Goal: Task Accomplishment & Management: Use online tool/utility

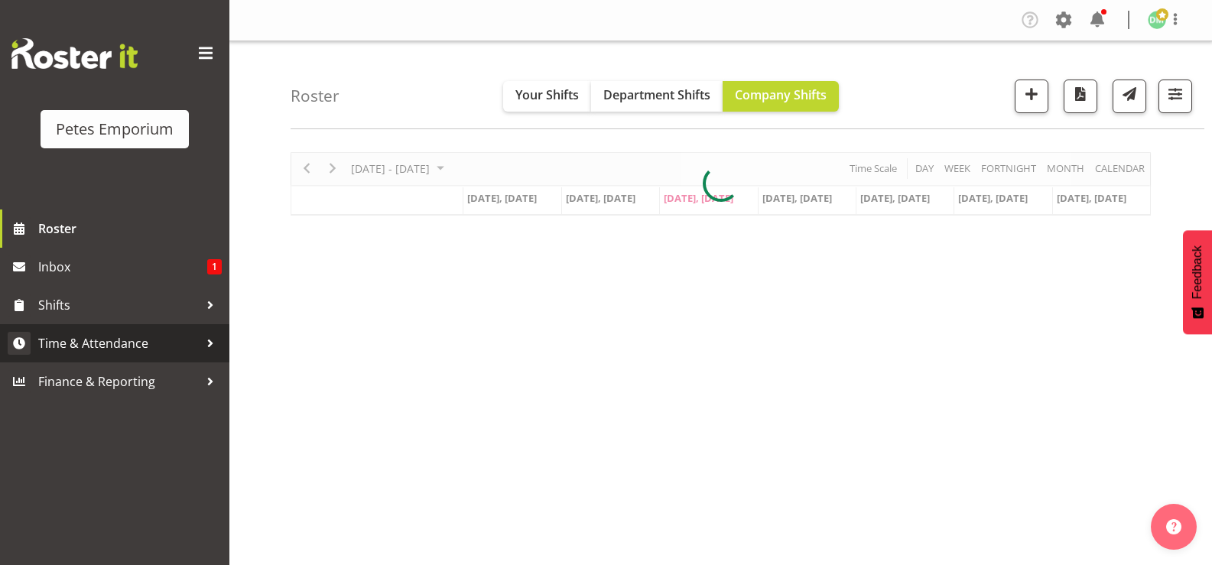
click at [135, 343] on span "Time & Attendance" at bounding box center [118, 343] width 161 height 23
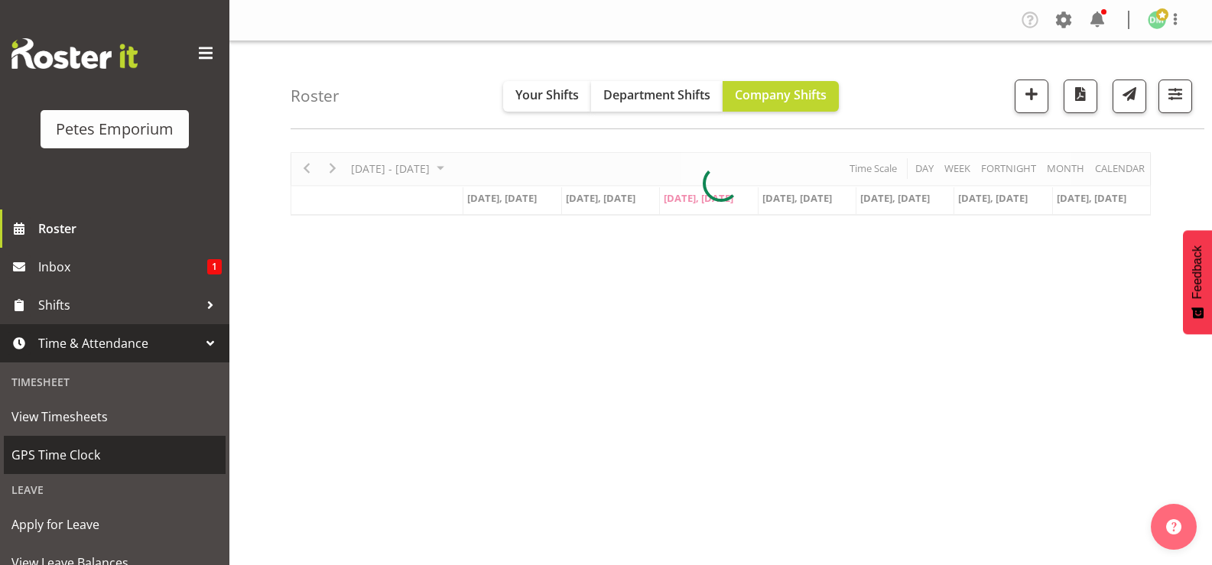
click at [99, 449] on span "GPS Time Clock" at bounding box center [114, 454] width 206 height 23
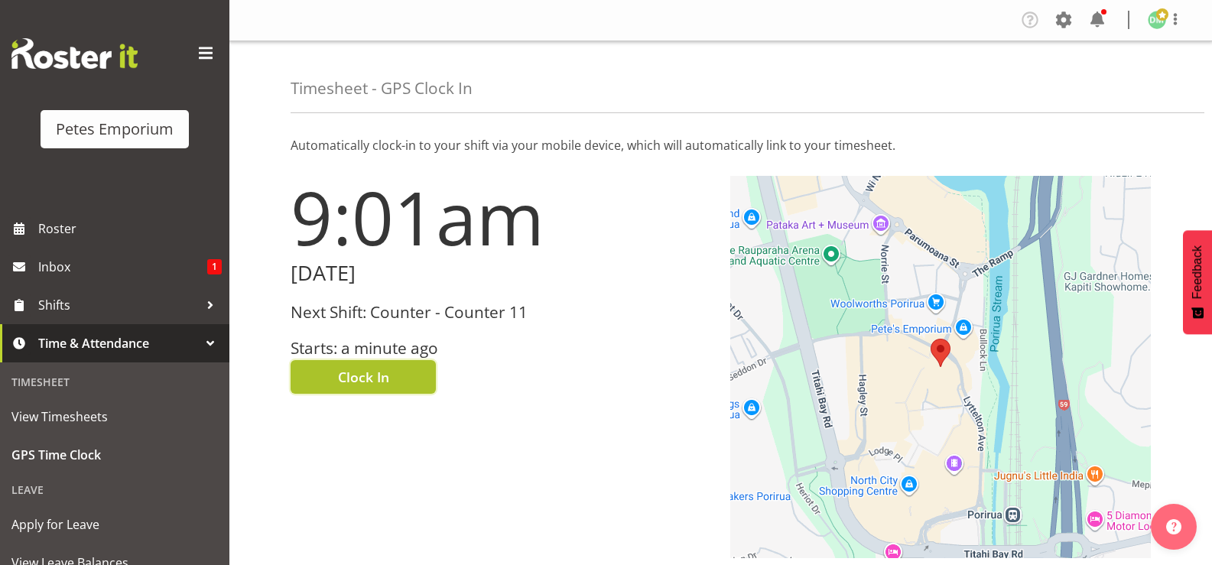
click at [401, 372] on button "Clock In" at bounding box center [363, 377] width 145 height 34
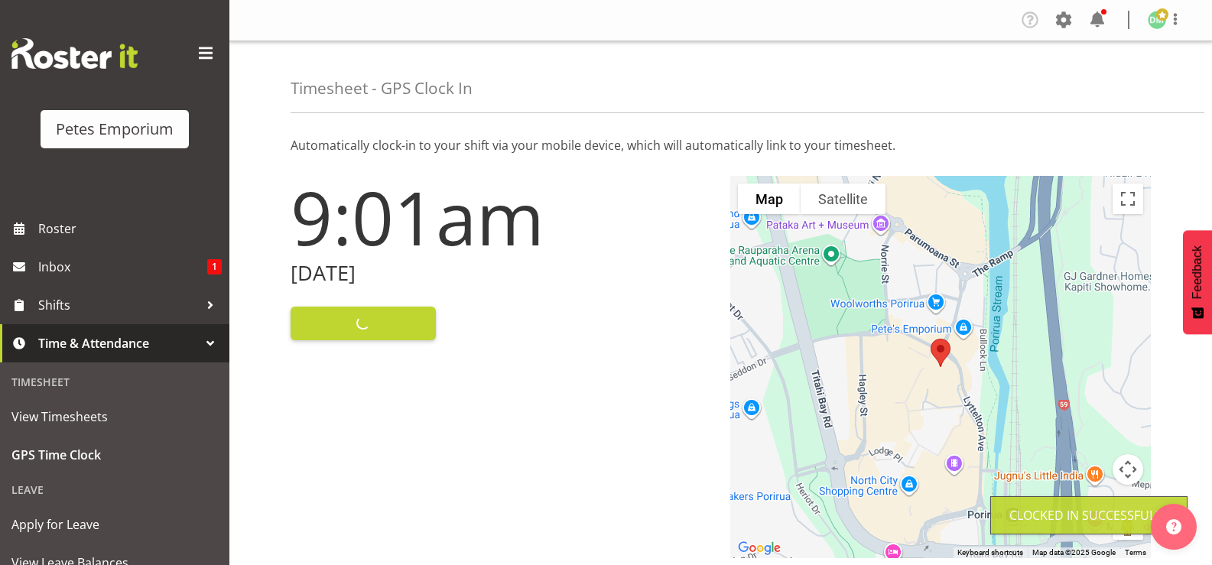
click at [1152, 18] on img at bounding box center [1157, 20] width 18 height 18
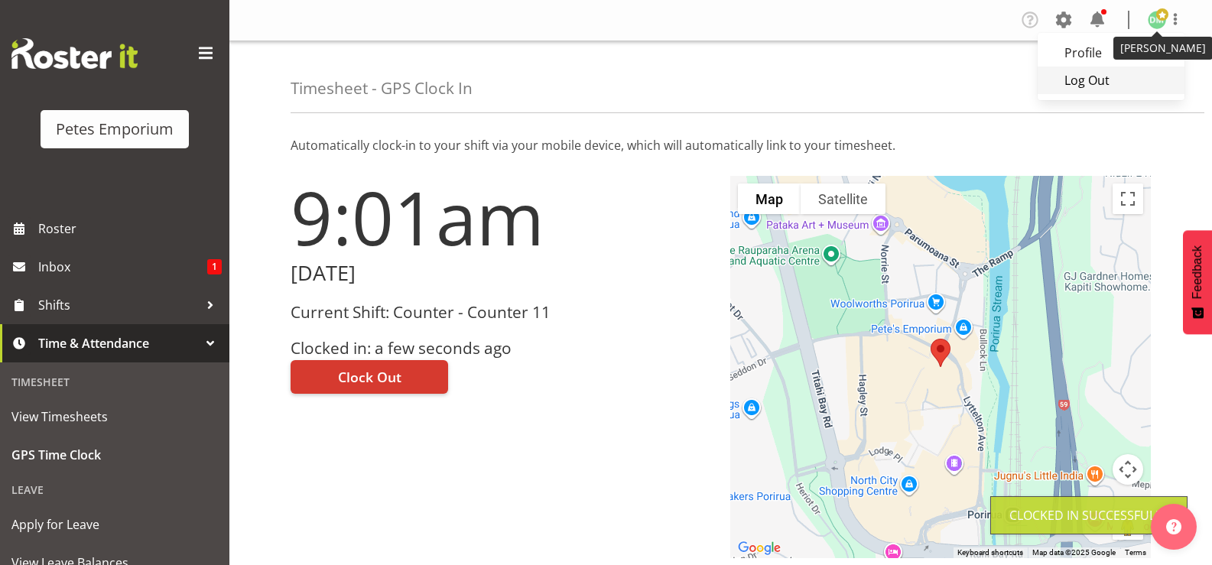
click at [1100, 80] on link "Log Out" at bounding box center [1111, 81] width 147 height 28
